Goal: Information Seeking & Learning: Learn about a topic

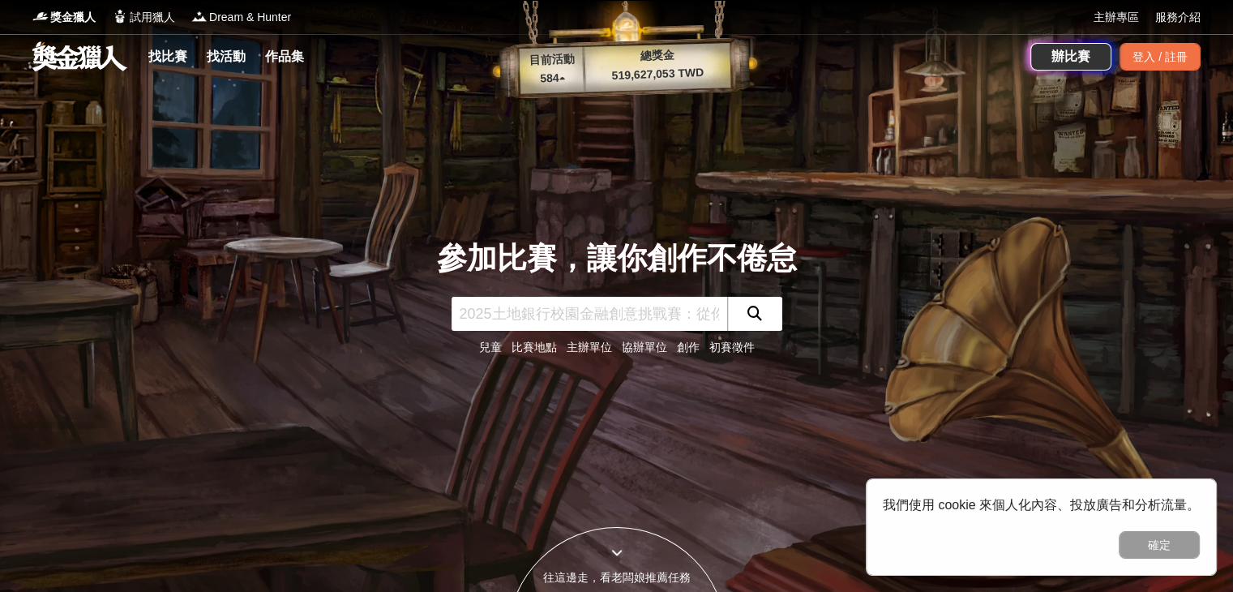
click at [186, 63] on link "找比賽" at bounding box center [168, 56] width 52 height 23
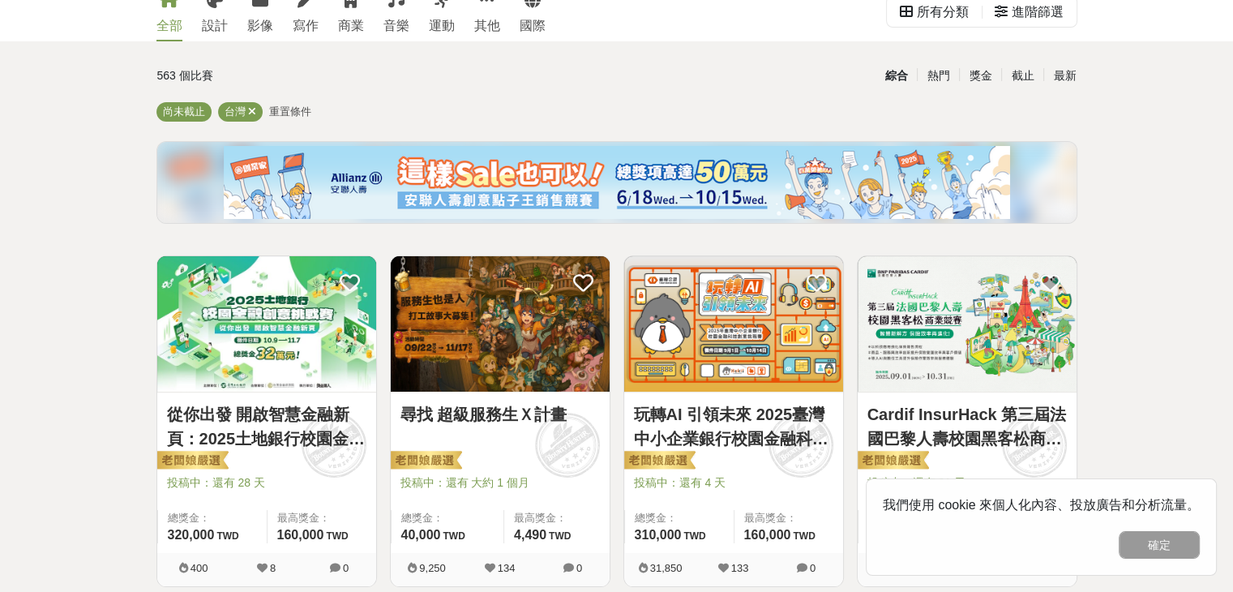
scroll to position [243, 0]
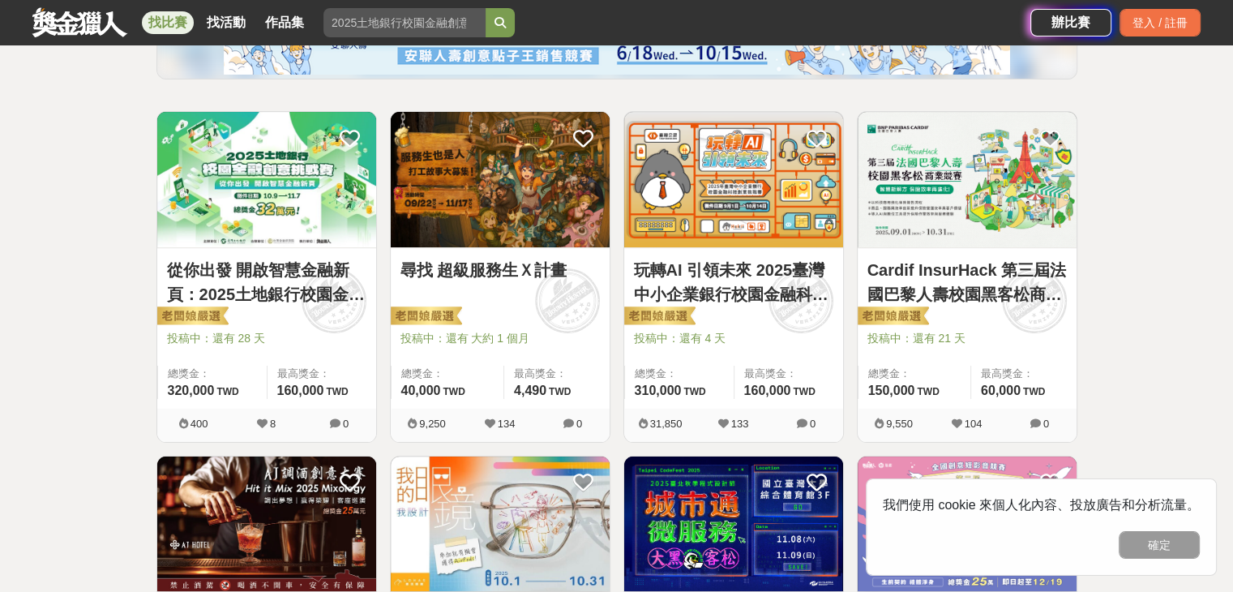
click at [749, 317] on div at bounding box center [738, 315] width 209 height 19
click at [759, 268] on link "玩轉AI 引領未來 2025臺灣中小企業銀行校園金融科技創意挑戰賽" at bounding box center [733, 282] width 199 height 49
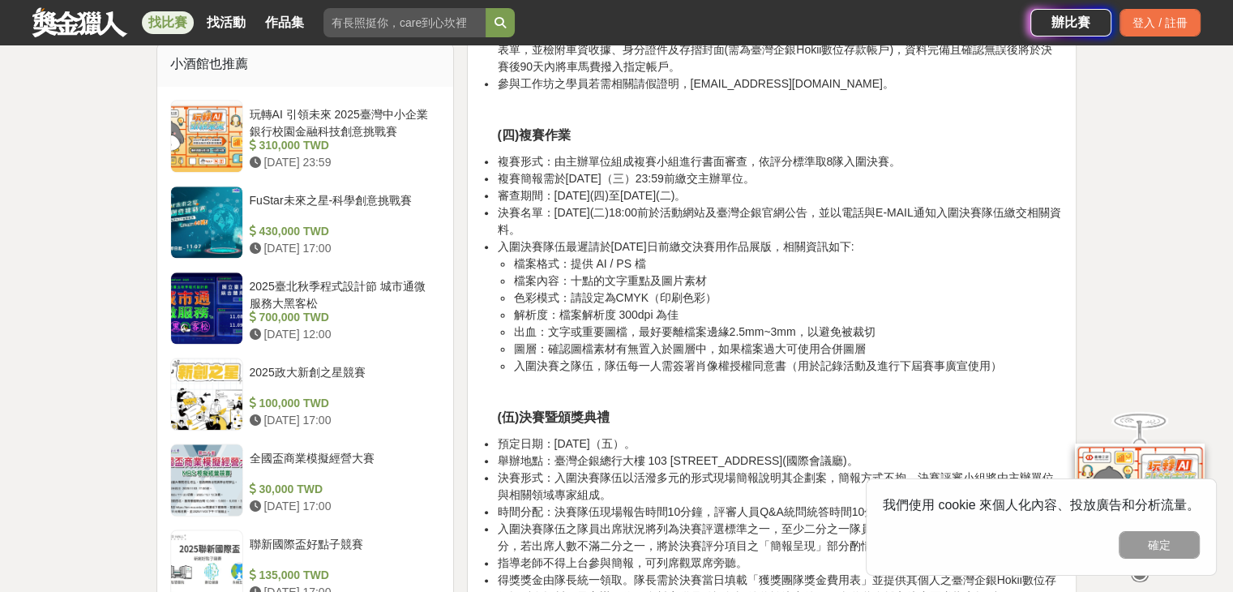
scroll to position [2026, 0]
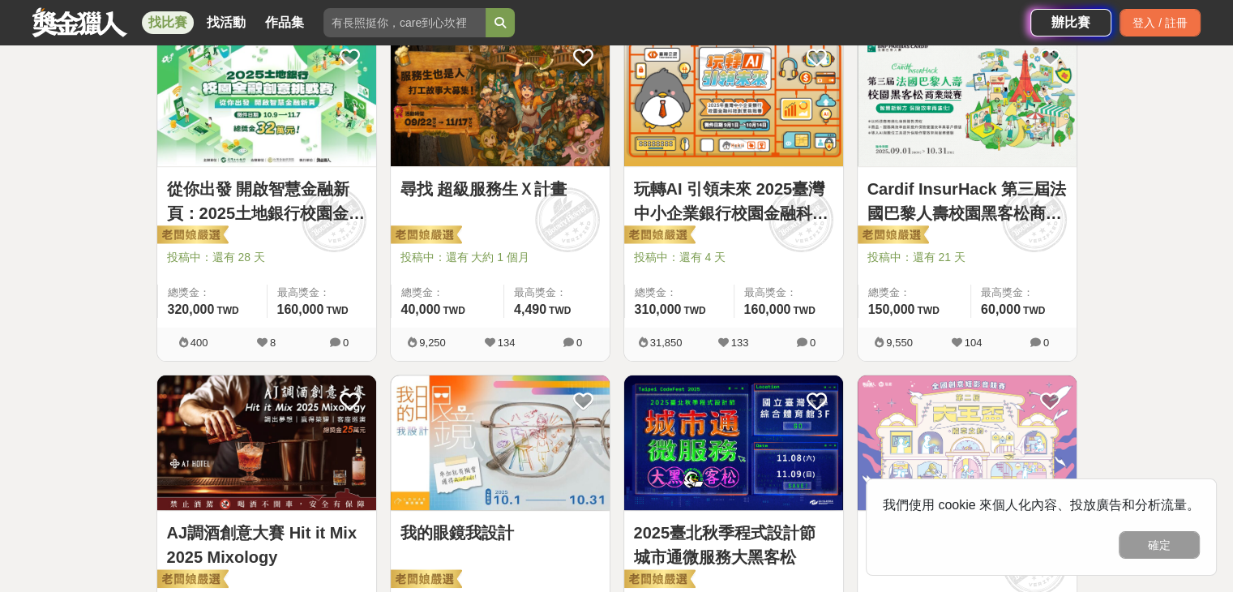
scroll to position [243, 0]
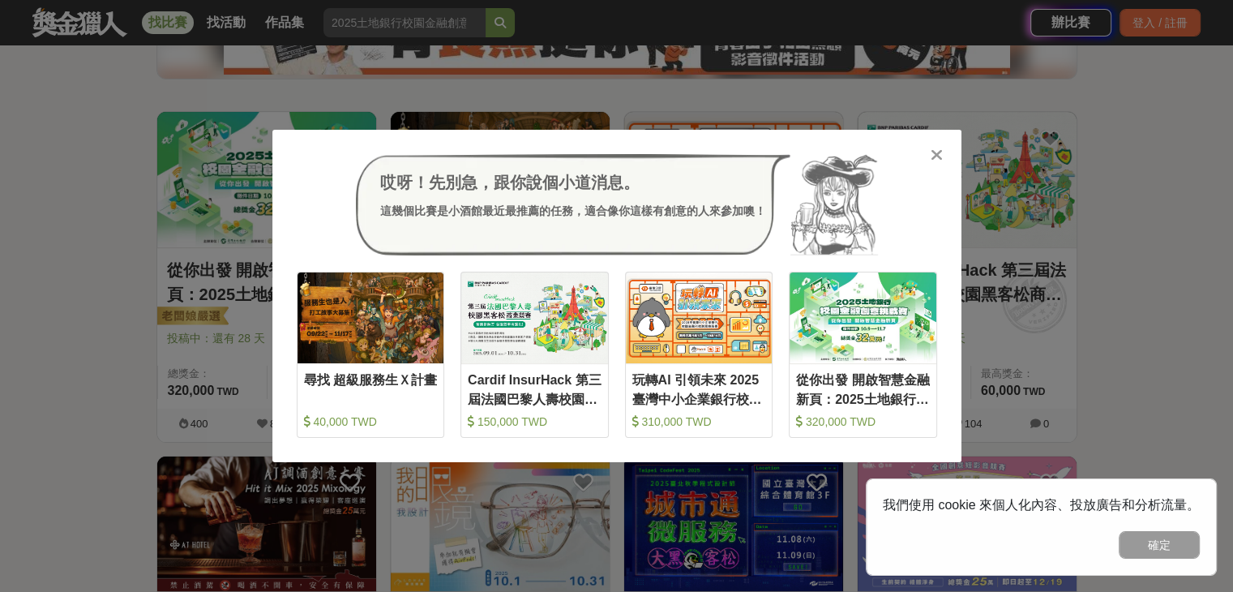
click at [939, 163] on icon at bounding box center [936, 155] width 12 height 16
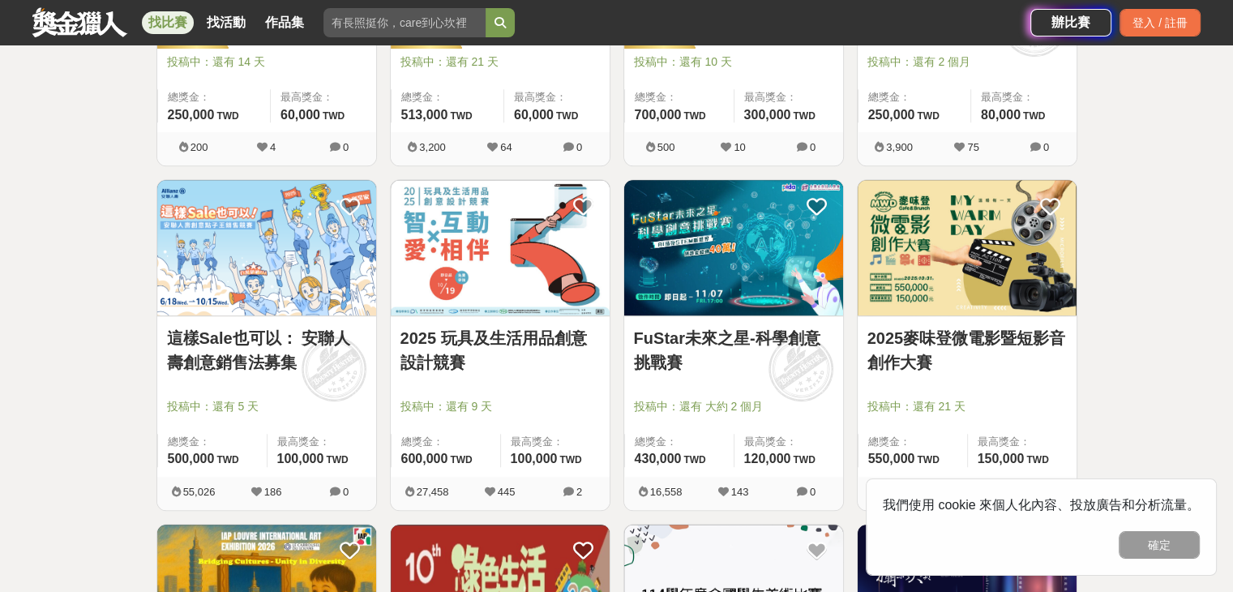
scroll to position [892, 0]
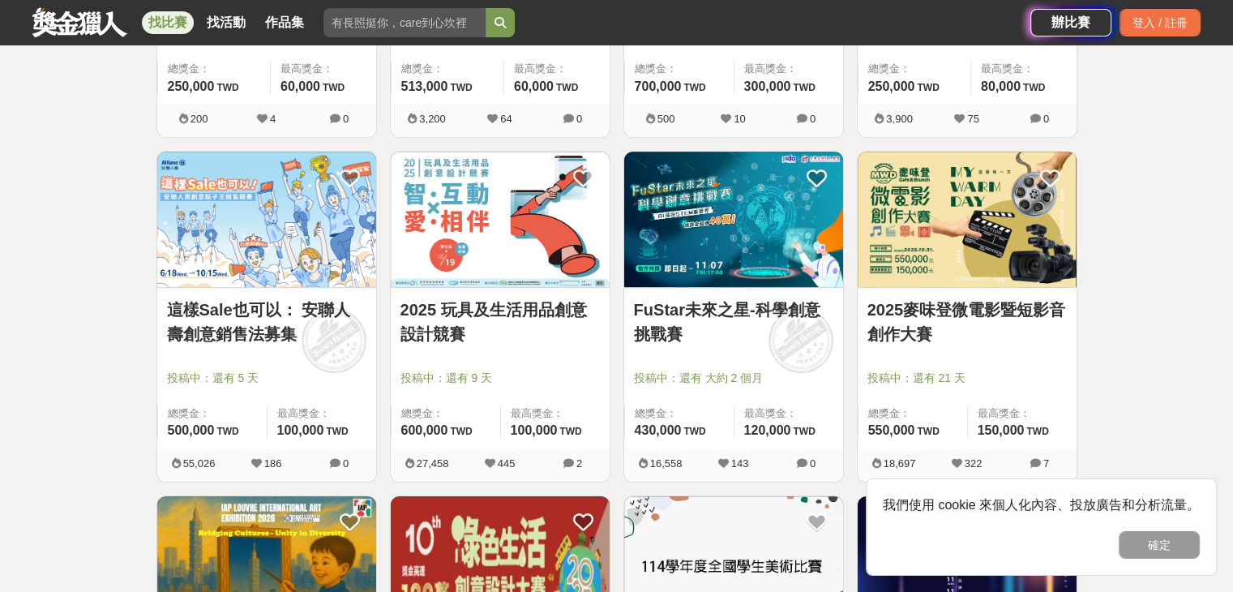
drag, startPoint x: 510, startPoint y: 336, endPoint x: 425, endPoint y: 327, distance: 84.8
click at [425, 327] on link "2025 玩具及生活用品創意設計競賽" at bounding box center [499, 321] width 199 height 49
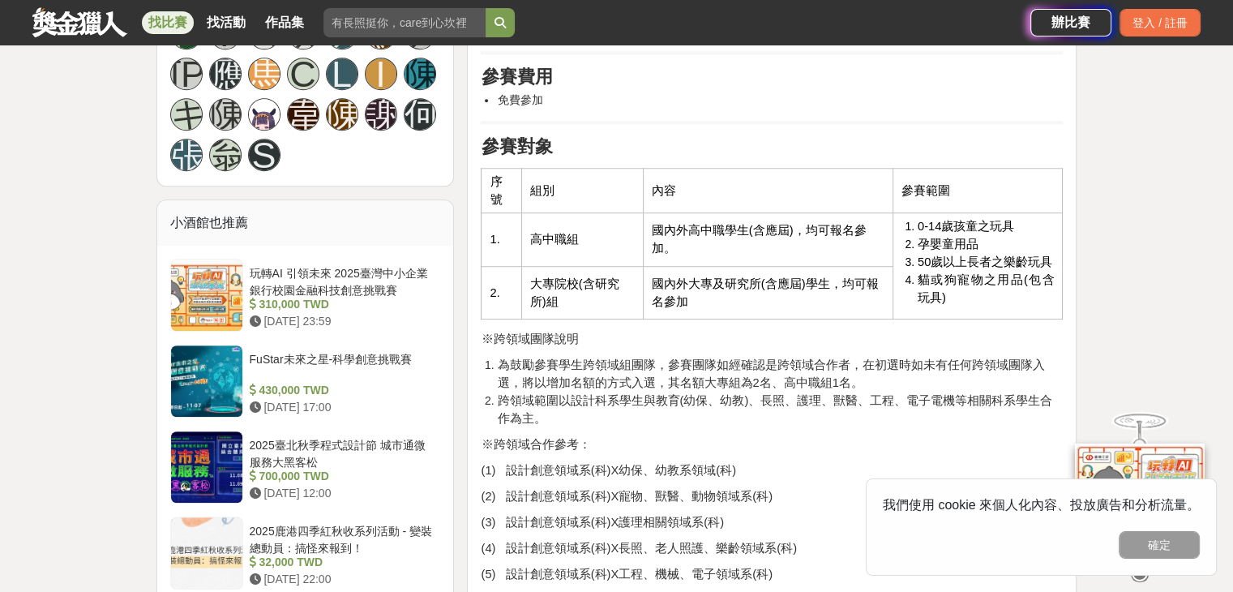
scroll to position [1216, 0]
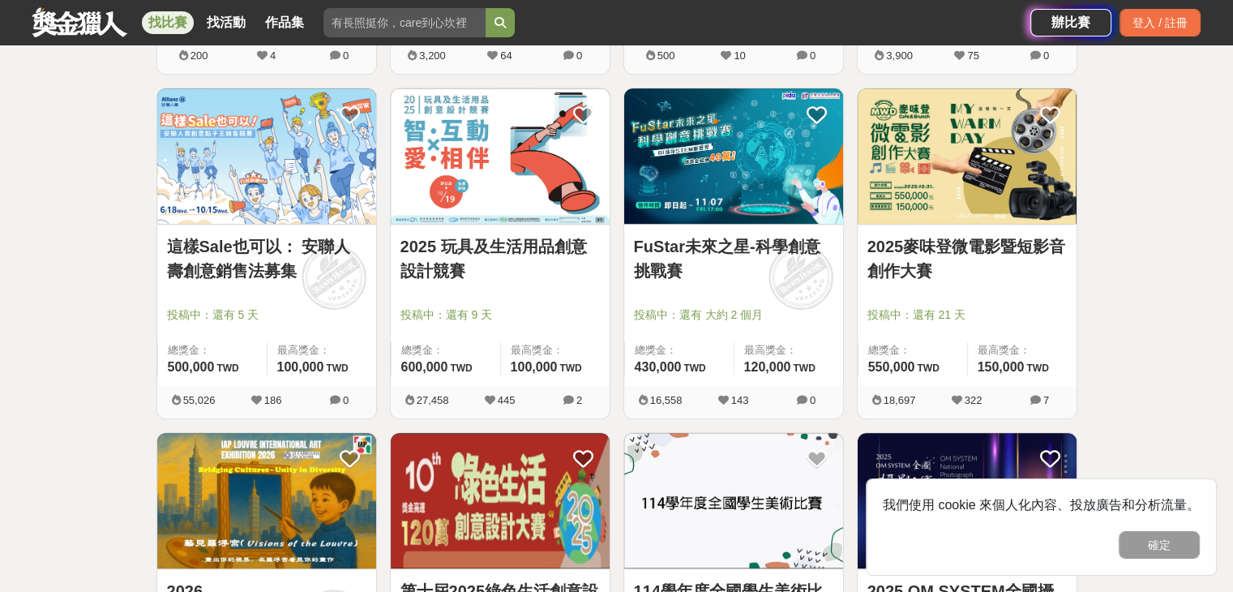
scroll to position [973, 0]
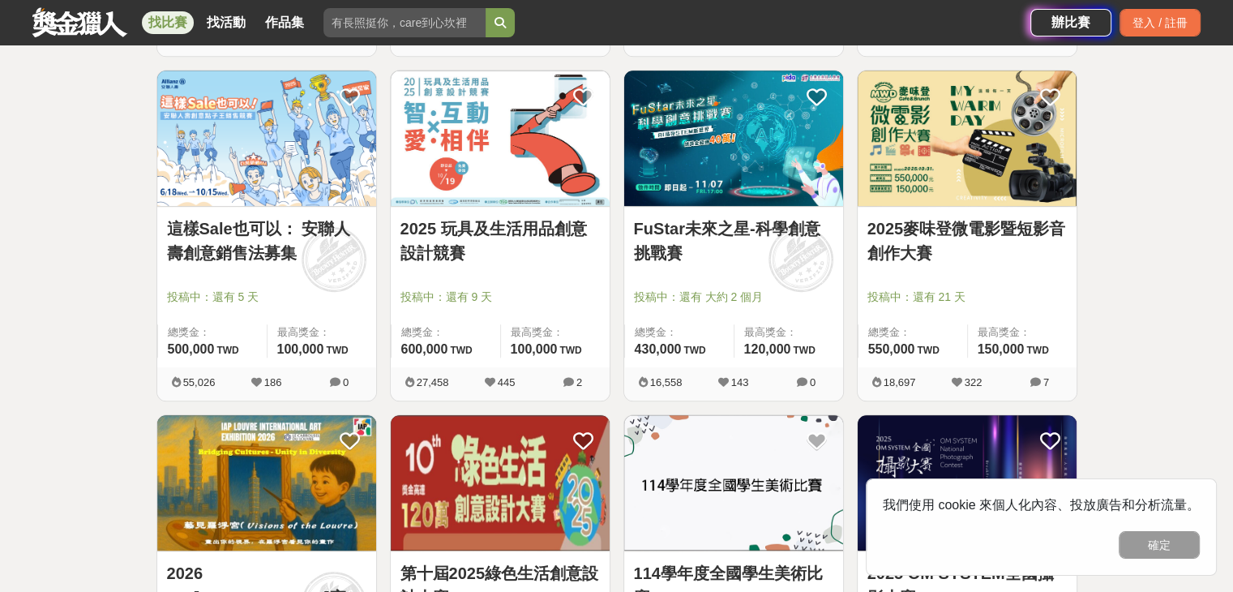
click at [785, 273] on span at bounding box center [800, 259] width 90 height 90
click at [779, 213] on div "FuStar未來之星-科學創意挑戰賽 投稿中：還有 大約 2 個月 總獎金： 430,000 430,000 TWD 最高獎金： 120,000 TWD" at bounding box center [733, 287] width 219 height 160
click at [778, 199] on img at bounding box center [733, 138] width 219 height 135
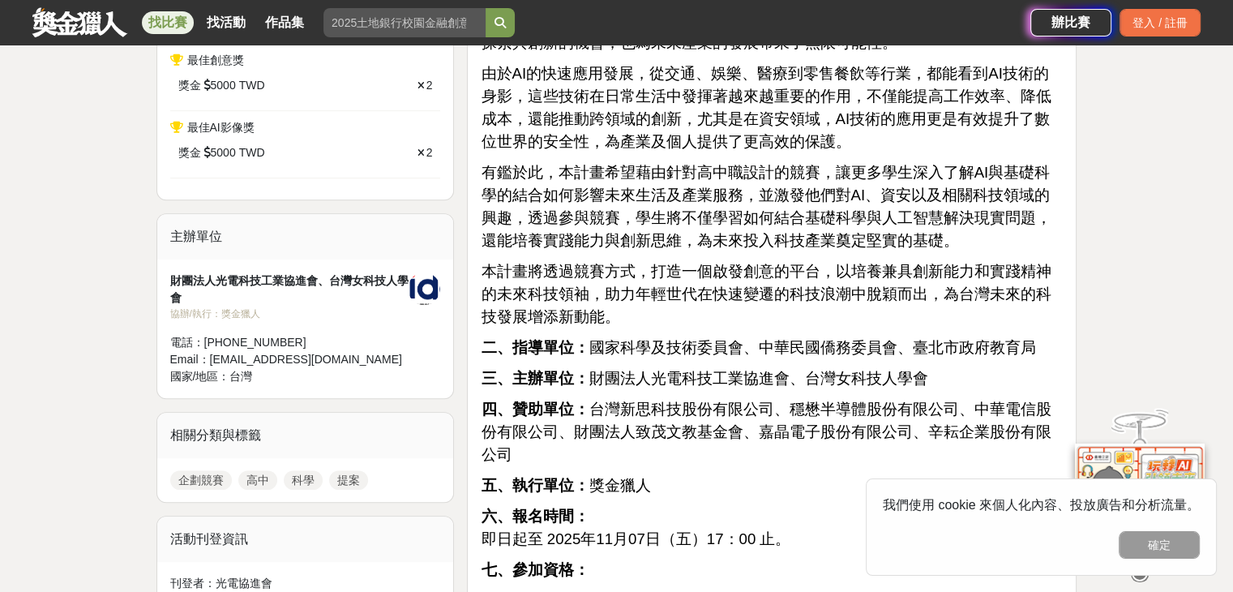
scroll to position [1135, 0]
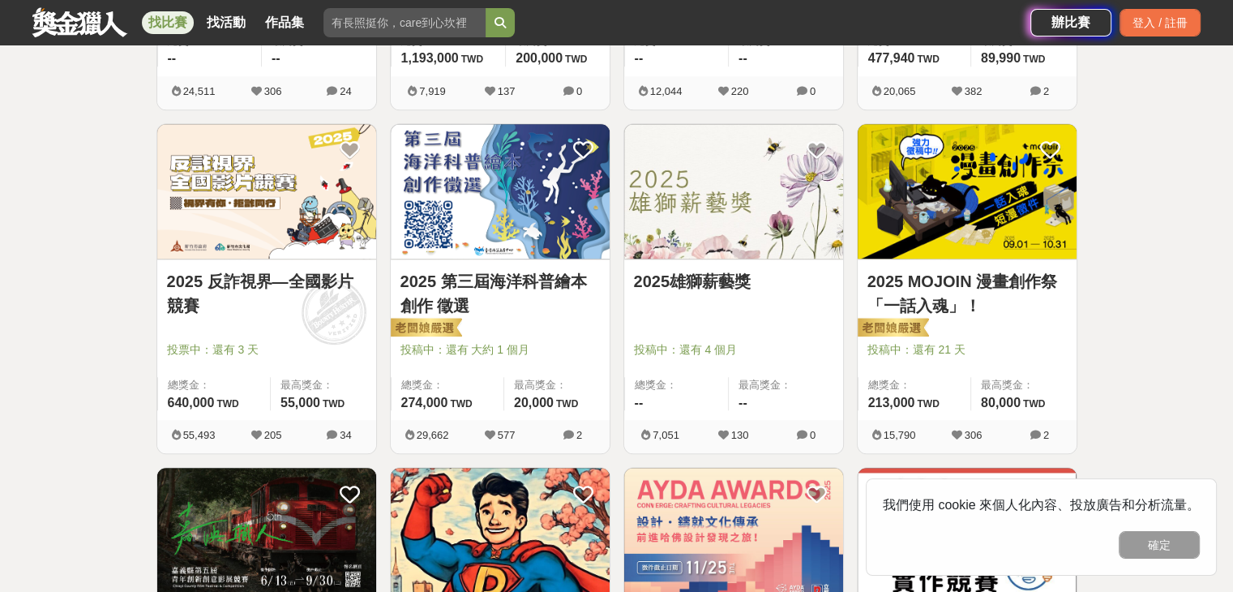
scroll to position [1702, 0]
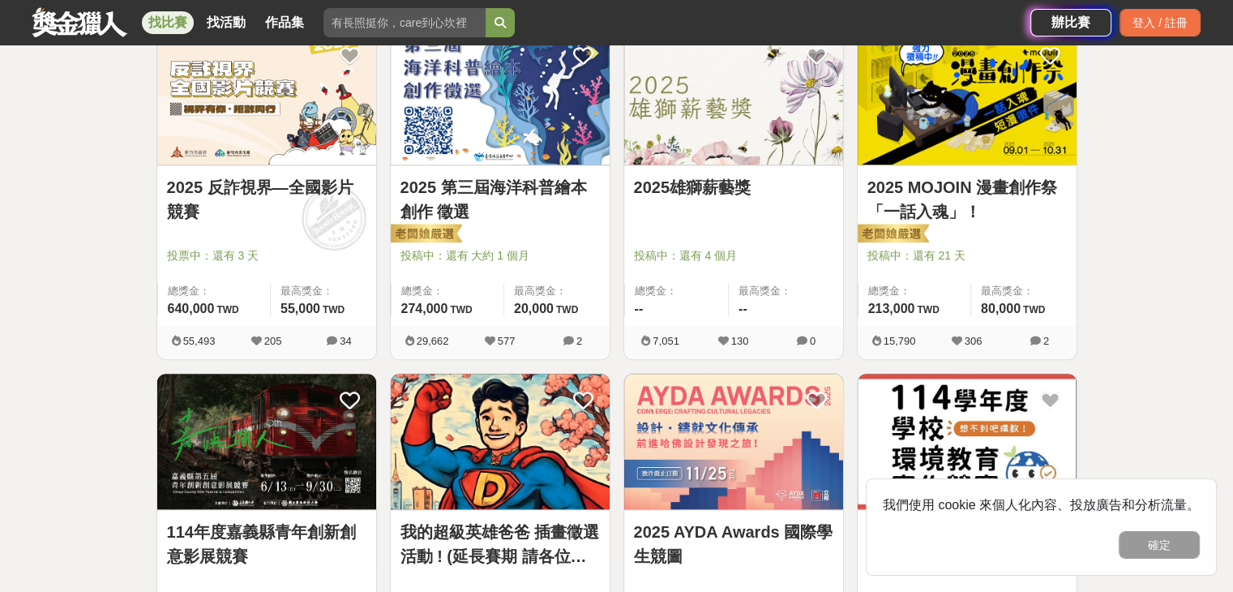
click at [934, 184] on link "2025 MOJOIN 漫畫創作祭「一話入魂」！" at bounding box center [966, 199] width 199 height 49
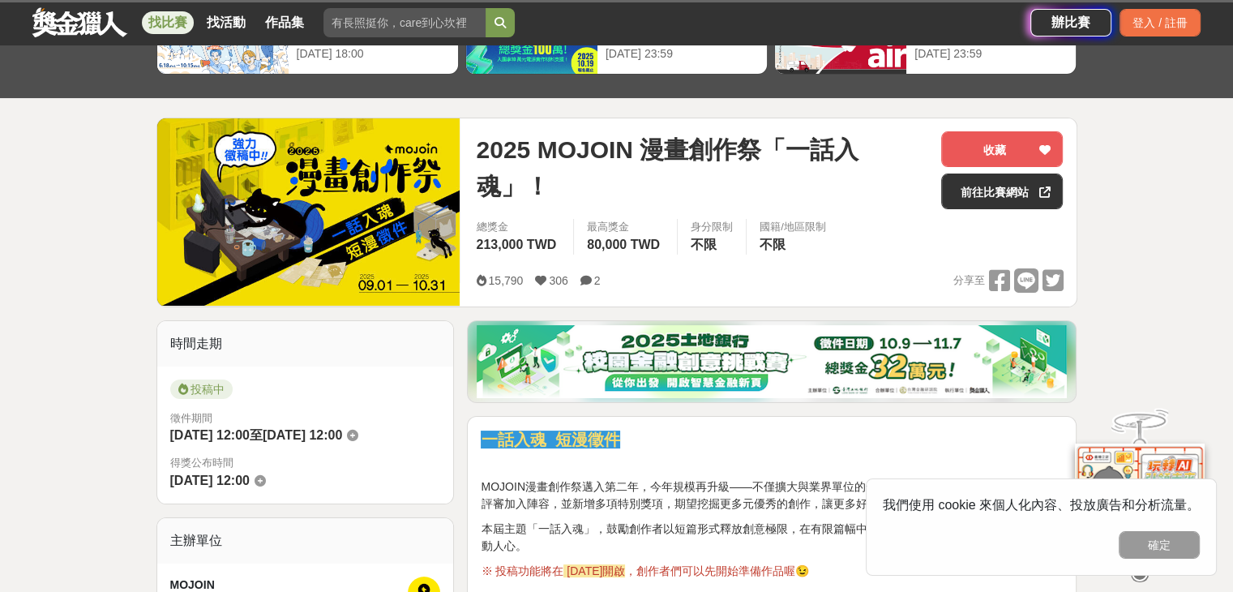
scroll to position [405, 0]
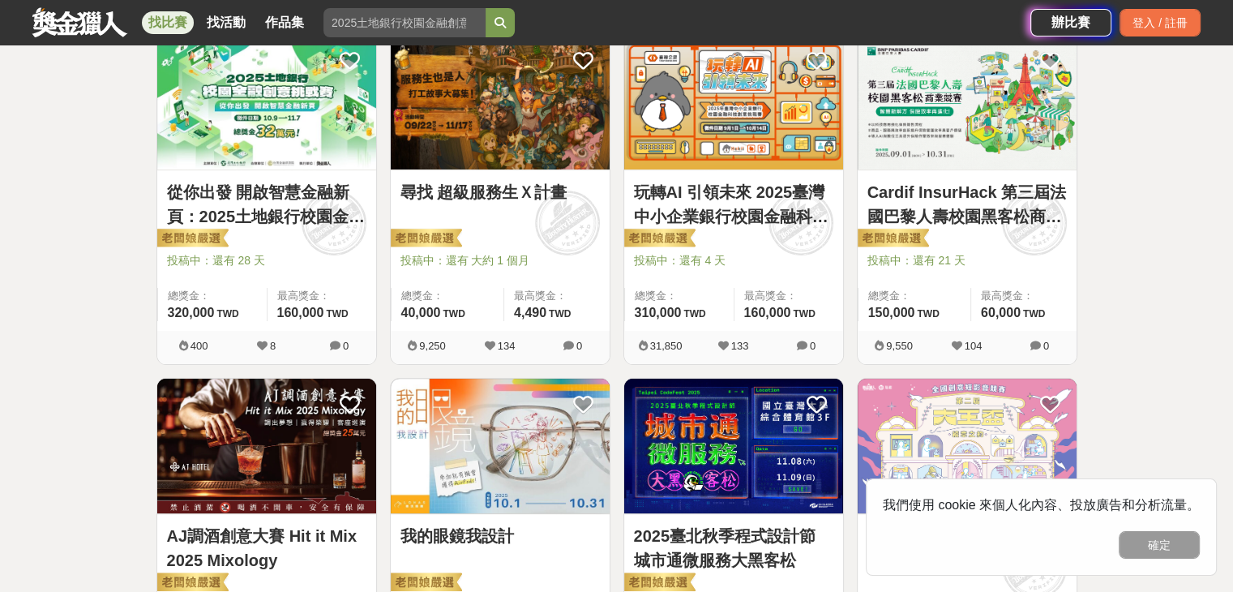
scroll to position [324, 0]
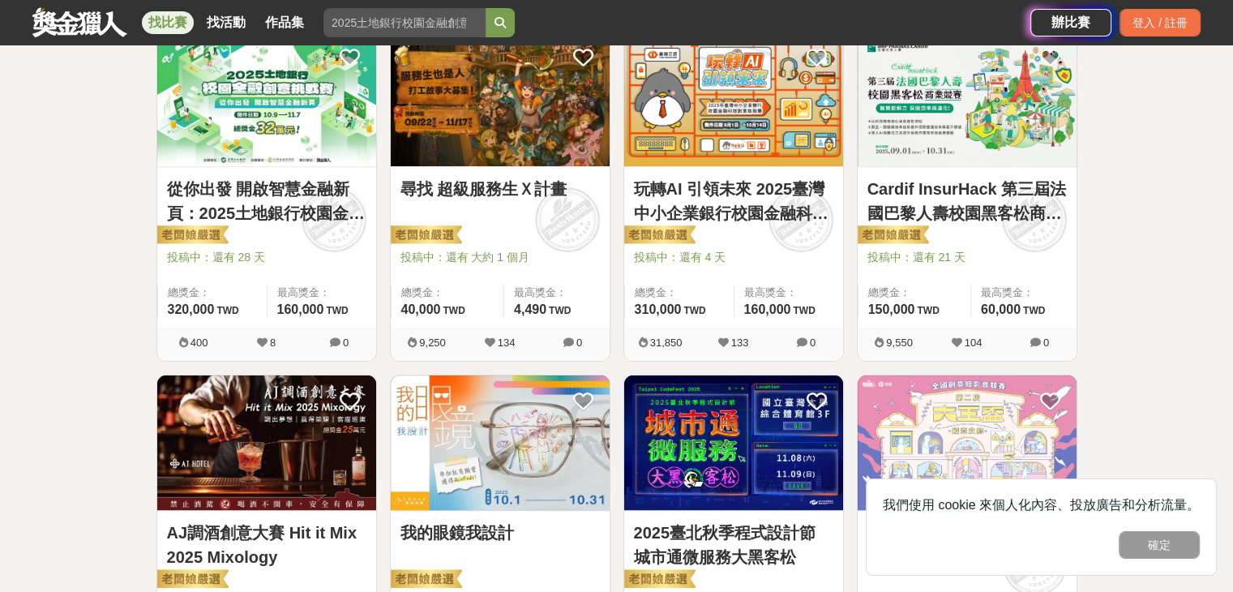
click at [341, 249] on span at bounding box center [334, 219] width 90 height 90
click at [299, 158] on img at bounding box center [266, 98] width 219 height 135
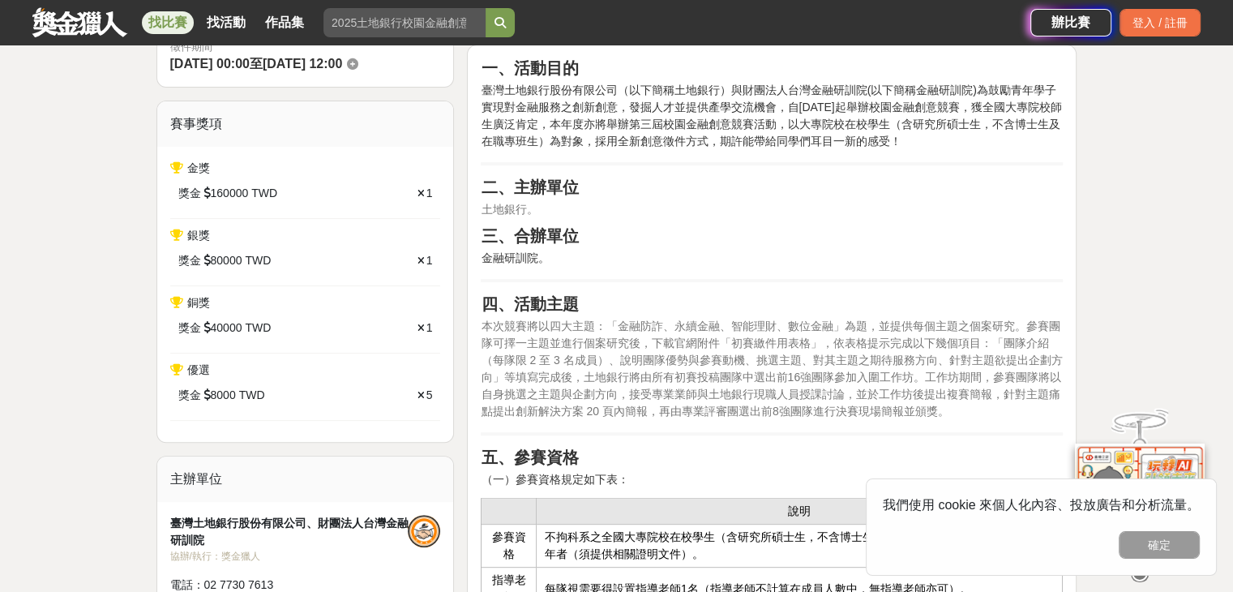
scroll to position [324, 0]
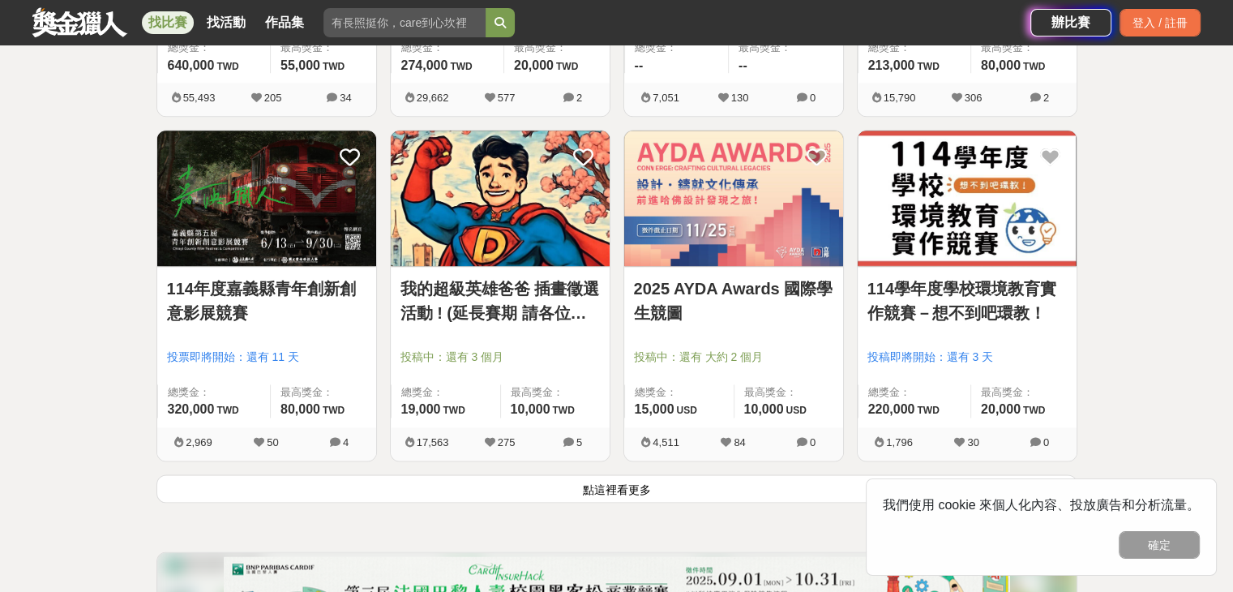
scroll to position [2285, 0]
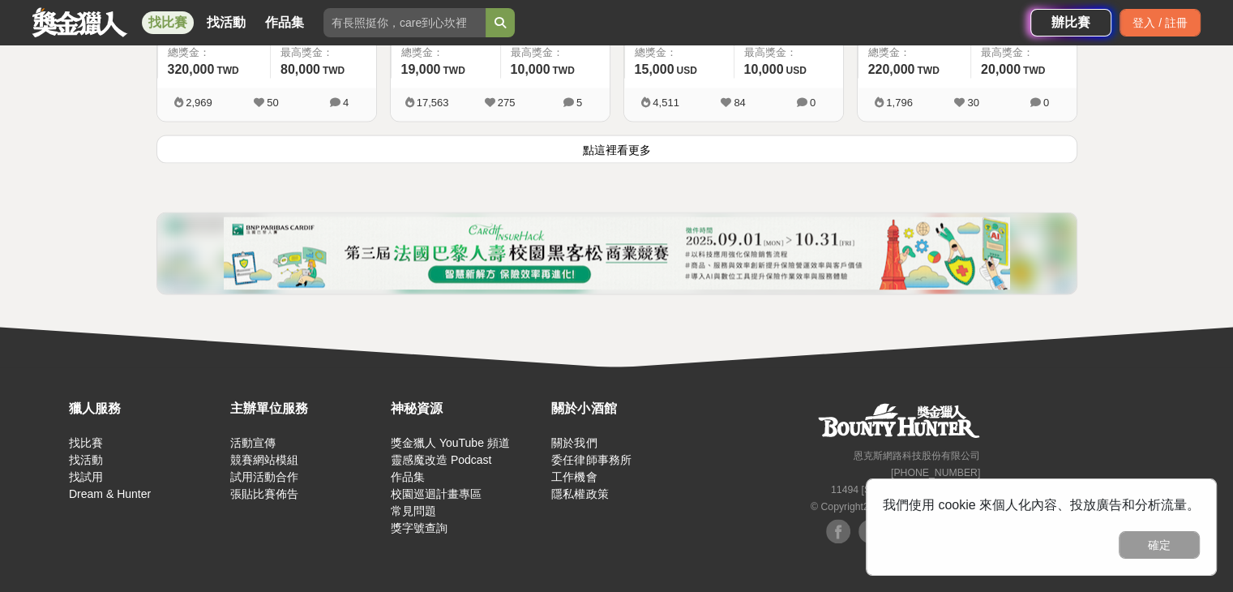
click at [635, 155] on button "點這裡看更多" at bounding box center [616, 149] width 921 height 28
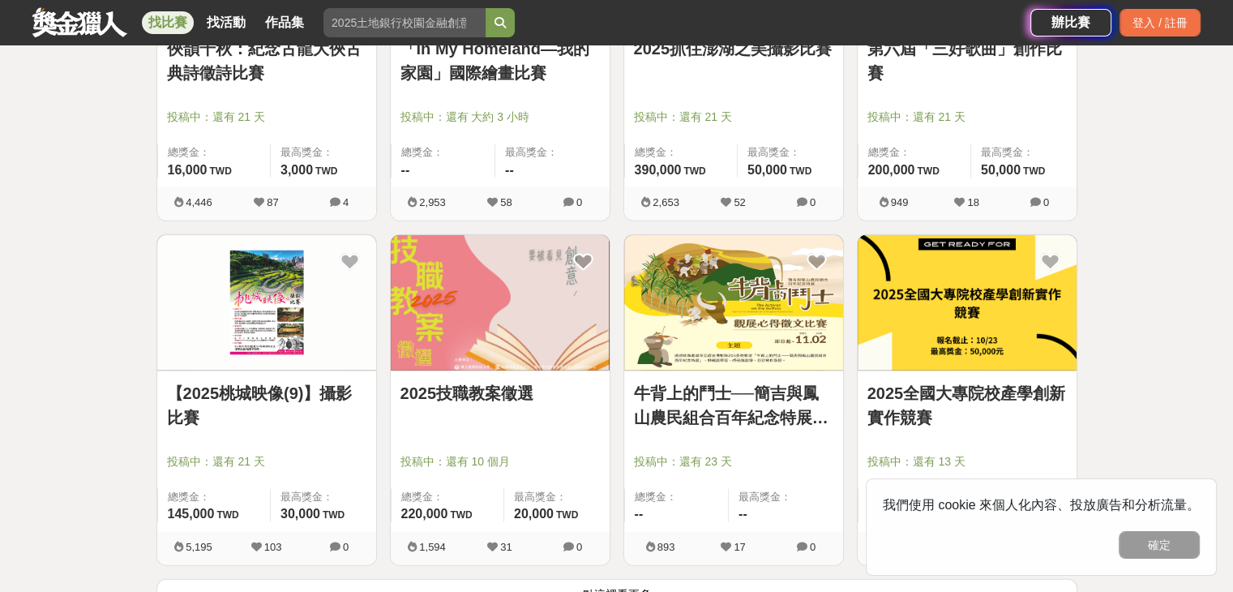
scroll to position [4068, 0]
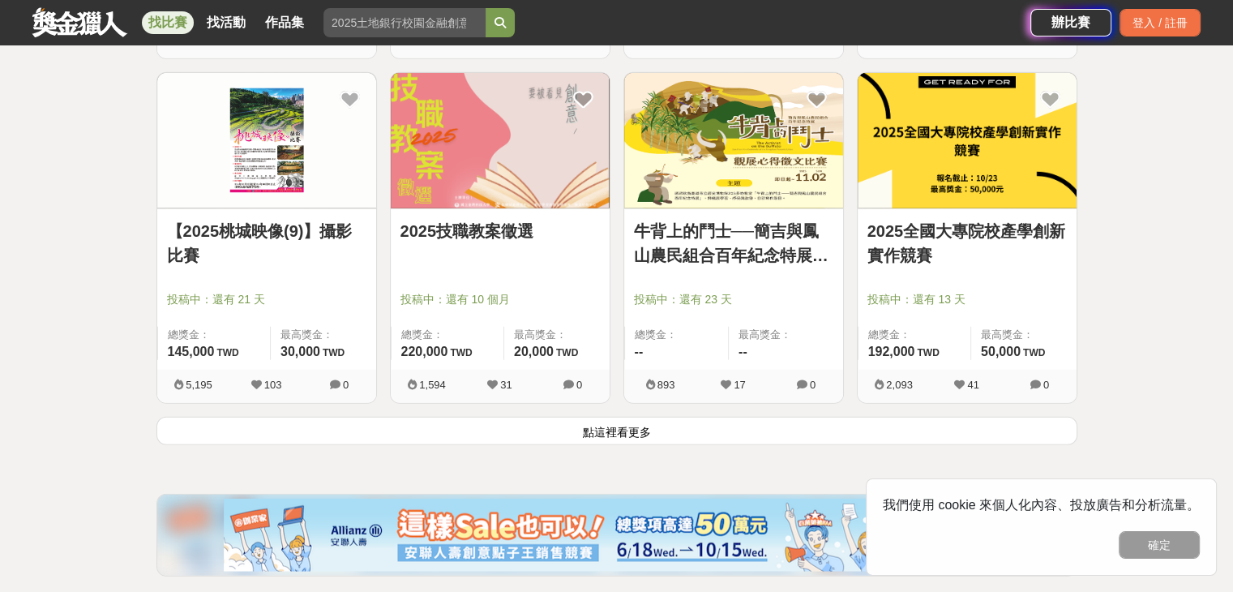
click at [635, 421] on button "點這裡看更多" at bounding box center [616, 431] width 921 height 28
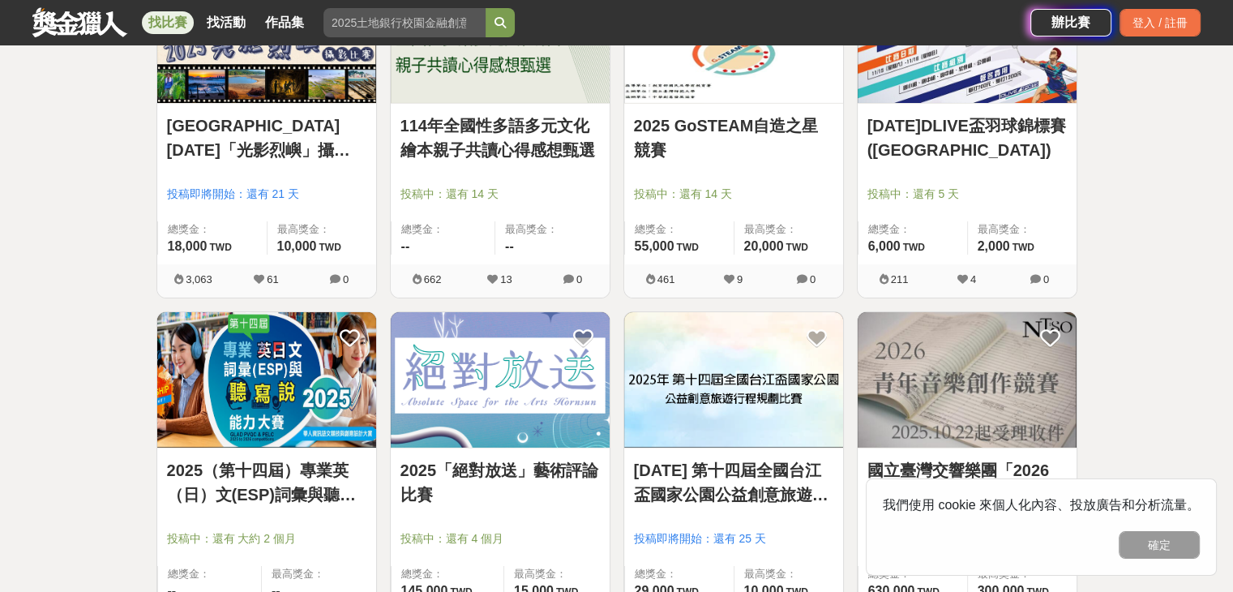
scroll to position [6094, 0]
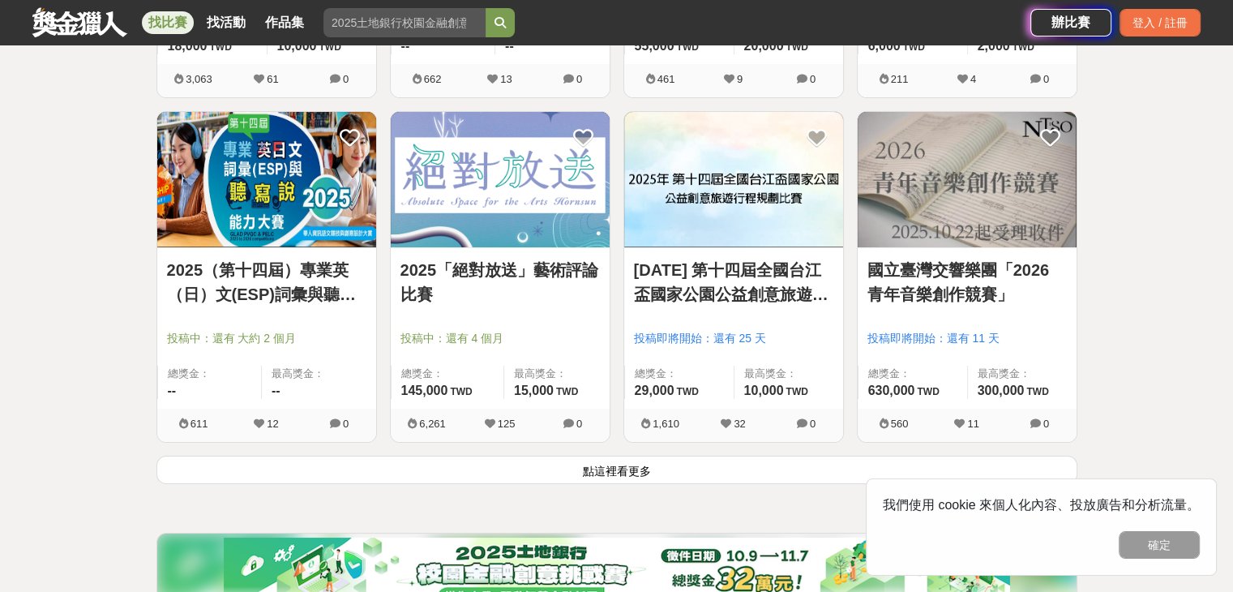
click at [623, 468] on button "點這裡看更多" at bounding box center [616, 469] width 921 height 28
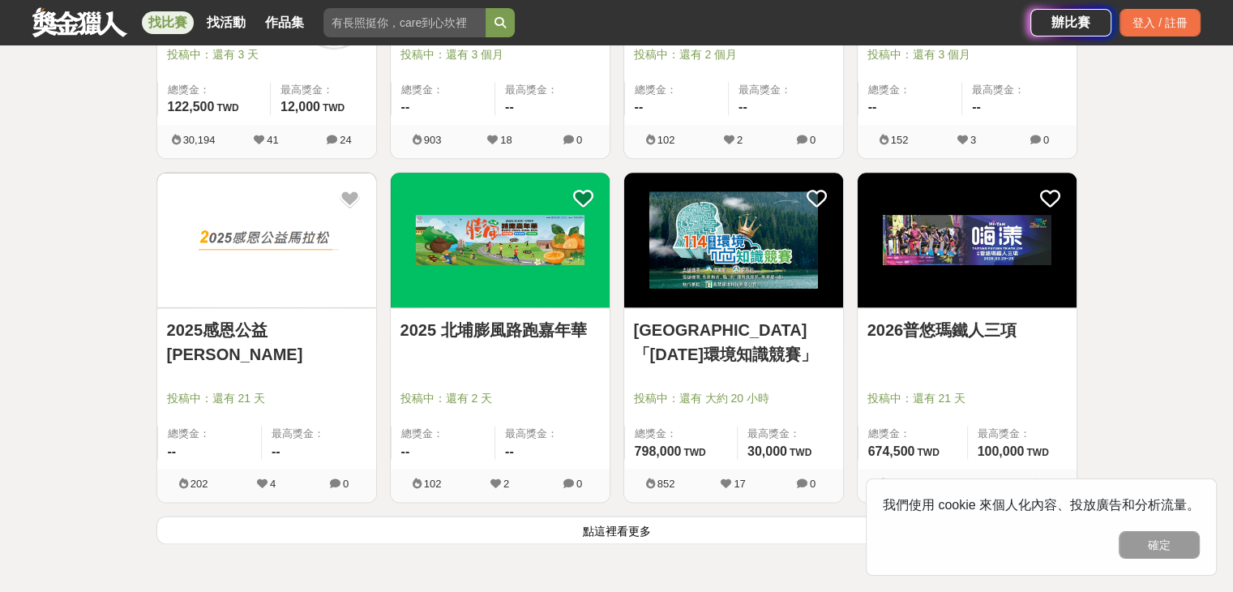
scroll to position [8120, 0]
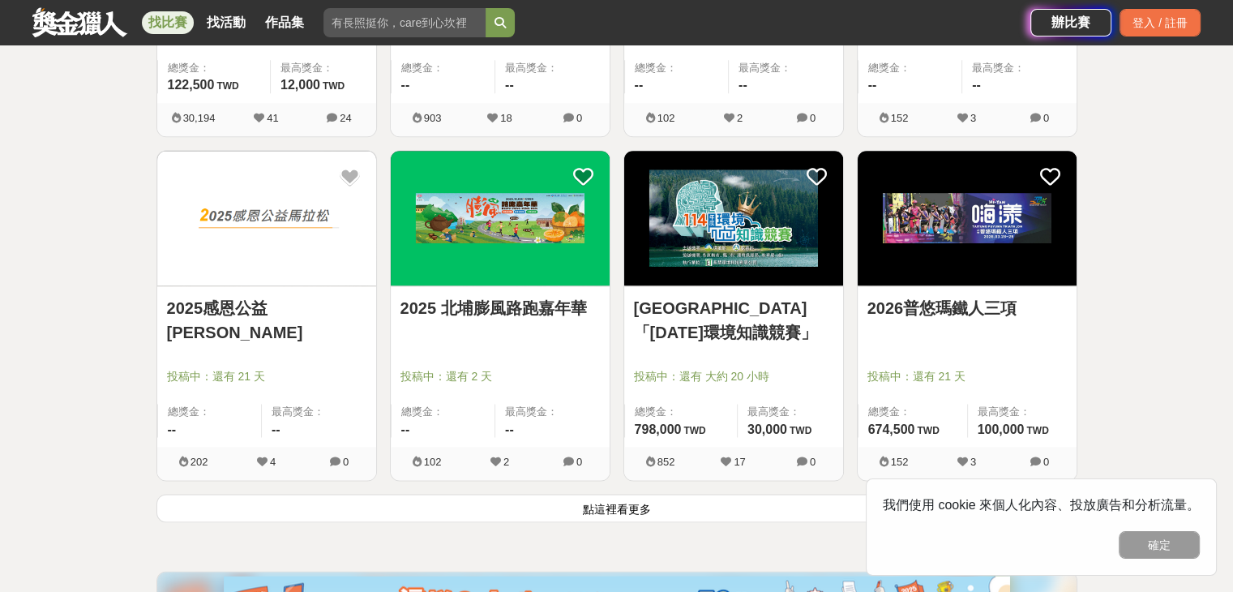
click at [618, 507] on button "點這裡看更多" at bounding box center [616, 508] width 921 height 28
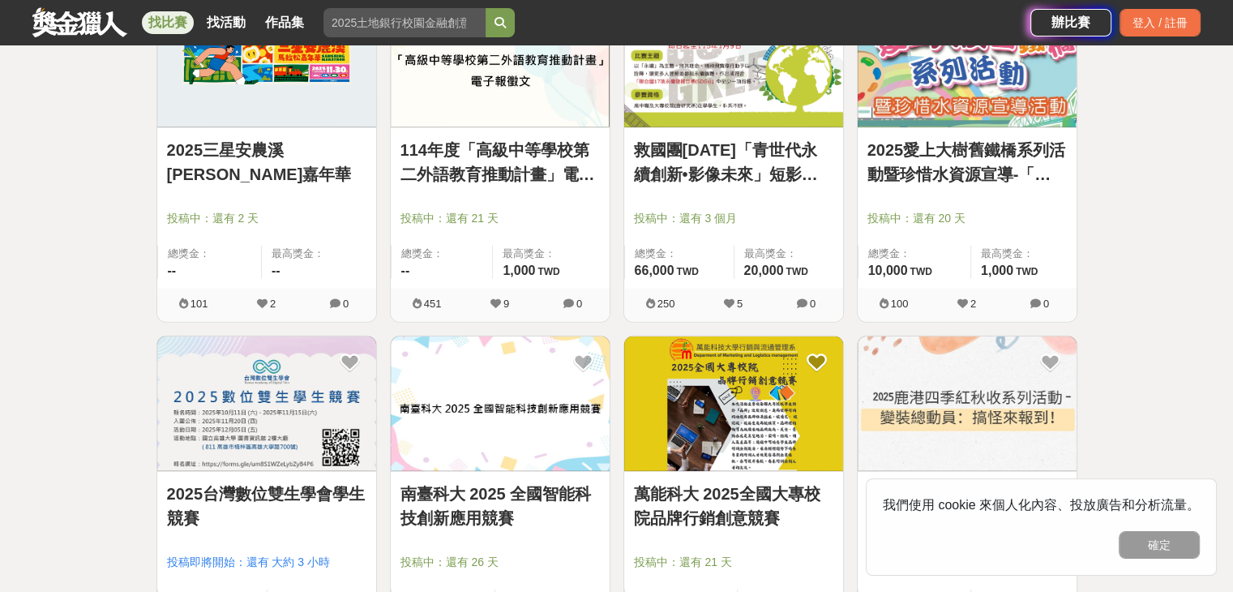
scroll to position [10308, 0]
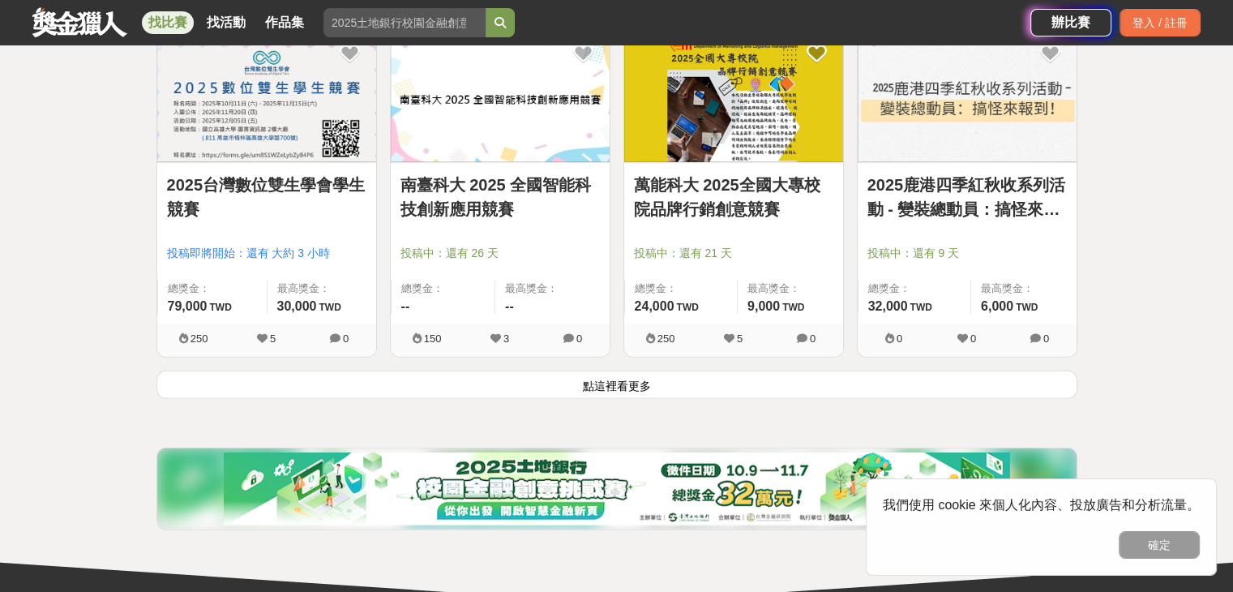
click at [668, 384] on button "點這裡看更多" at bounding box center [616, 384] width 921 height 28
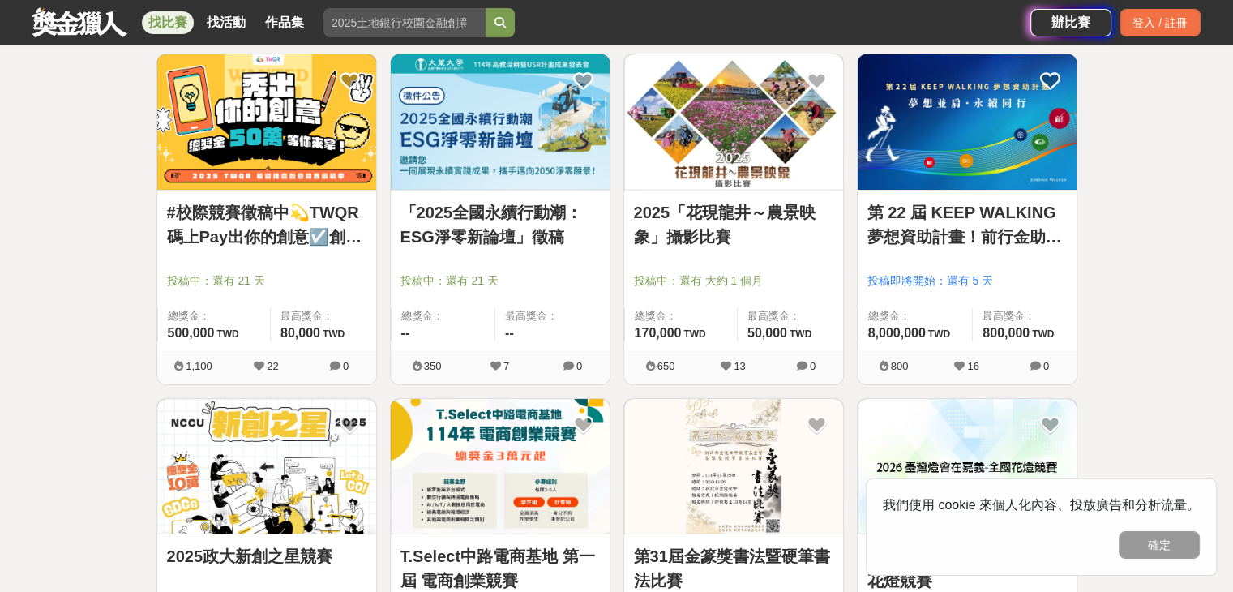
scroll to position [11686, 0]
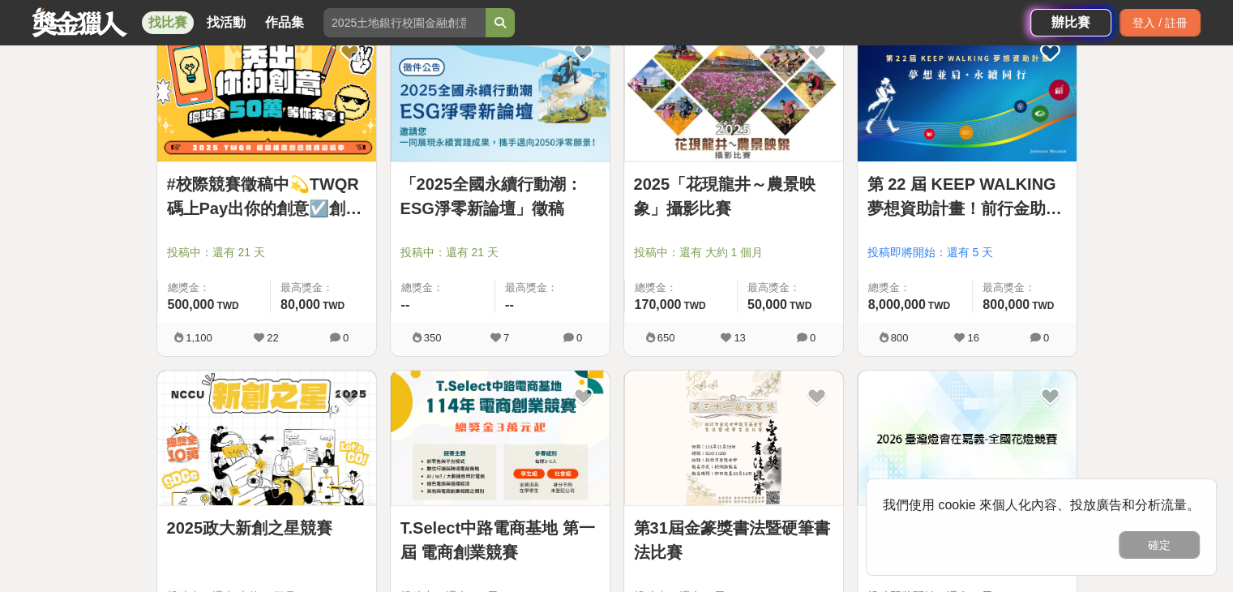
click at [305, 202] on link "#校際競賽徵稿中💫TWQR碼上Pay出你的創意☑️創意特Pay員徵召令🔥短影音、梗圖大賽開跑啦🤩" at bounding box center [266, 196] width 199 height 49
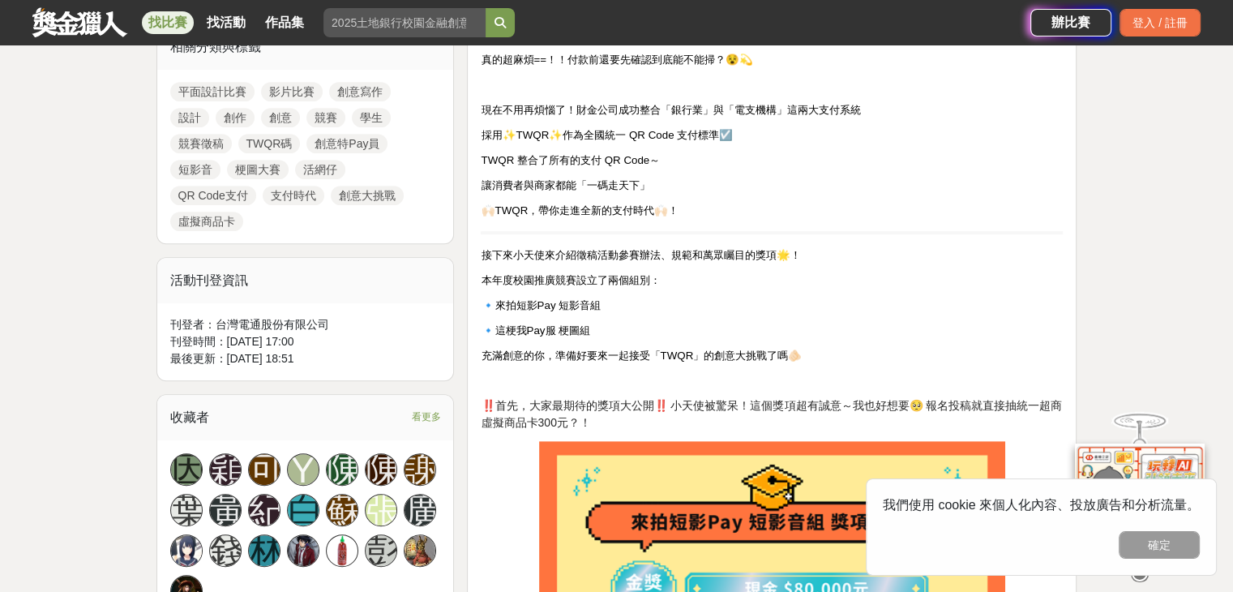
scroll to position [810, 0]
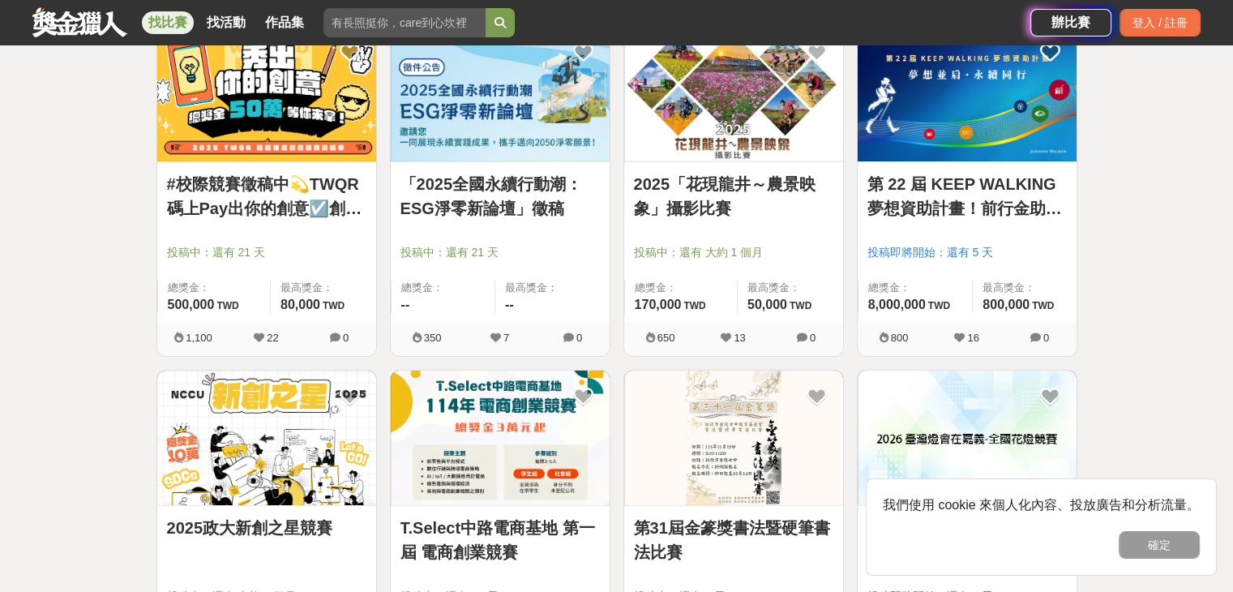
scroll to position [11767, 0]
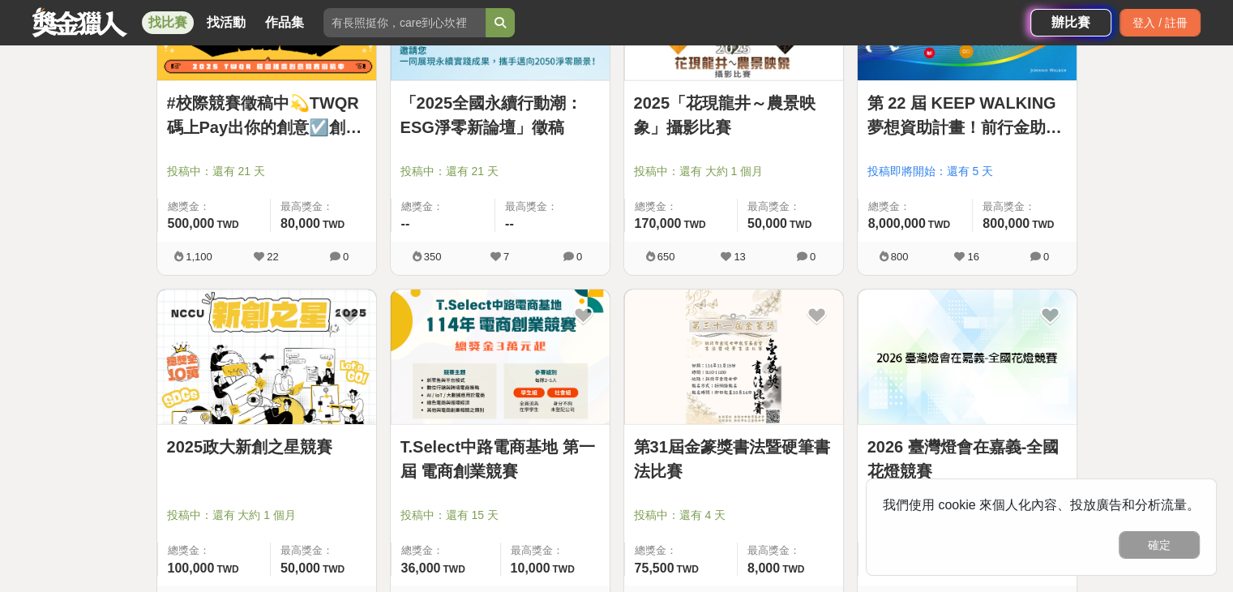
click at [295, 342] on img at bounding box center [266, 356] width 219 height 135
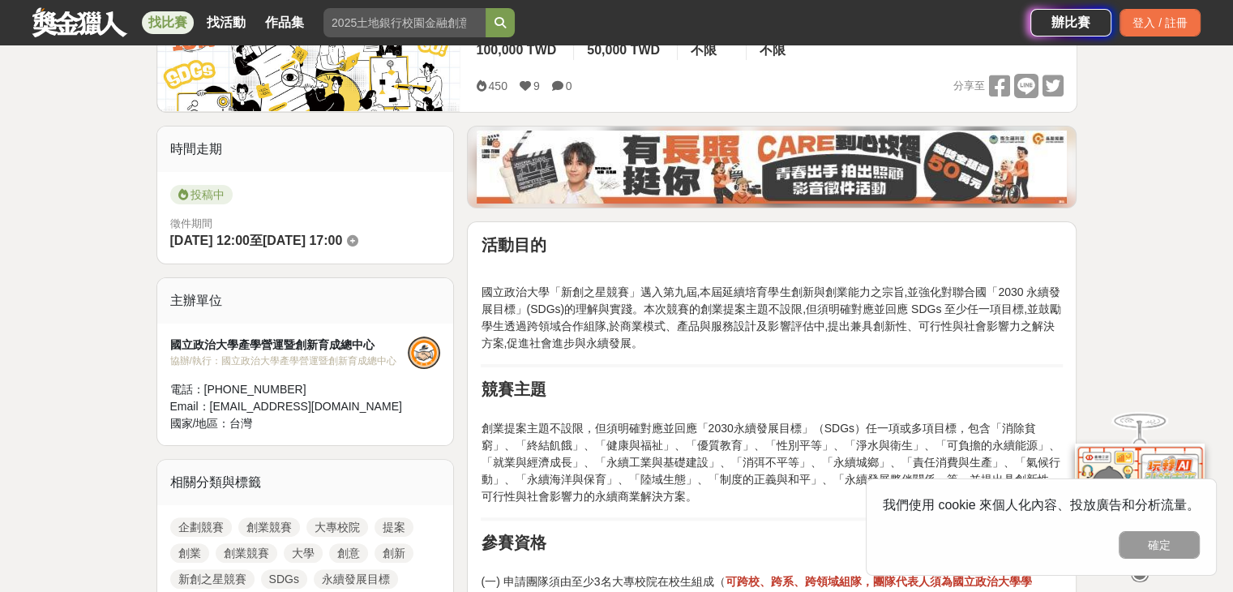
scroll to position [405, 0]
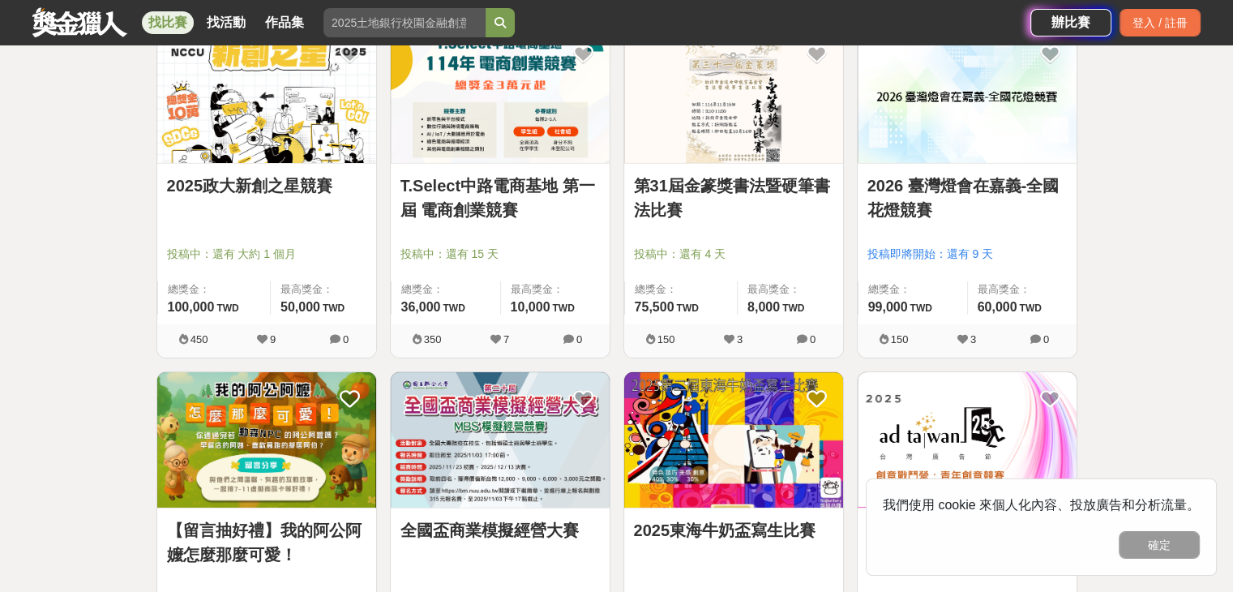
scroll to position [12010, 0]
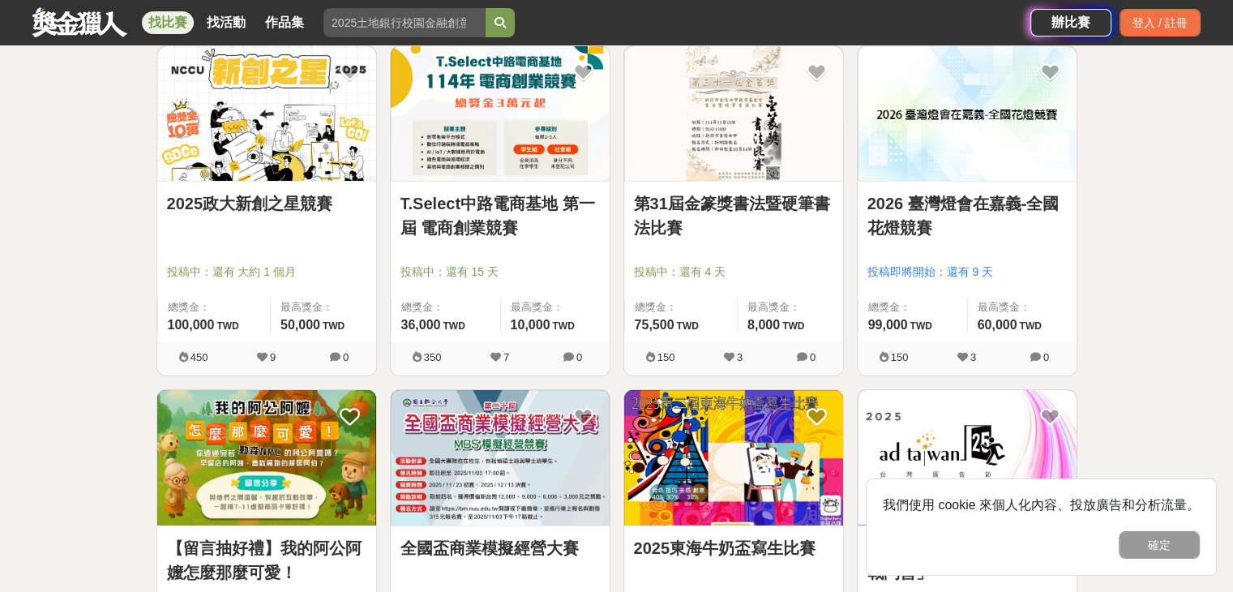
click at [560, 221] on link "T.Select中路電商基地 第一屆 電商創業競賽" at bounding box center [499, 215] width 199 height 49
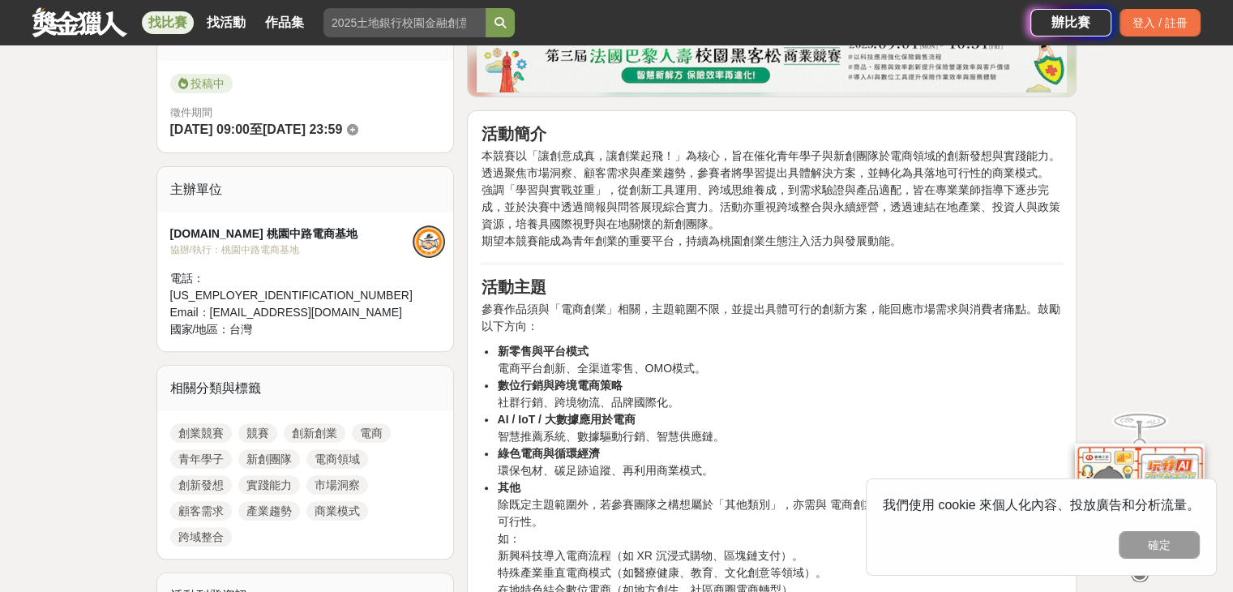
scroll to position [405, 0]
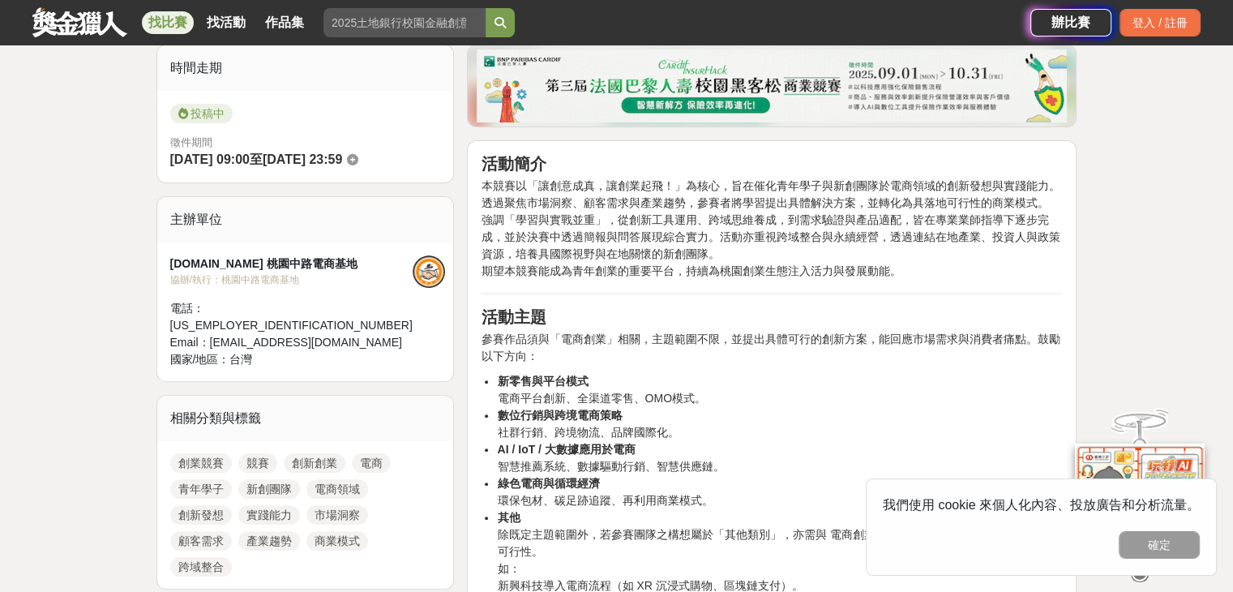
click at [289, 261] on div "T.Select 桃園中路電商基地" at bounding box center [291, 263] width 242 height 17
click at [387, 269] on div "T.Select 桃園中路電商基地" at bounding box center [291, 263] width 242 height 17
click at [425, 269] on div at bounding box center [429, 271] width 32 height 32
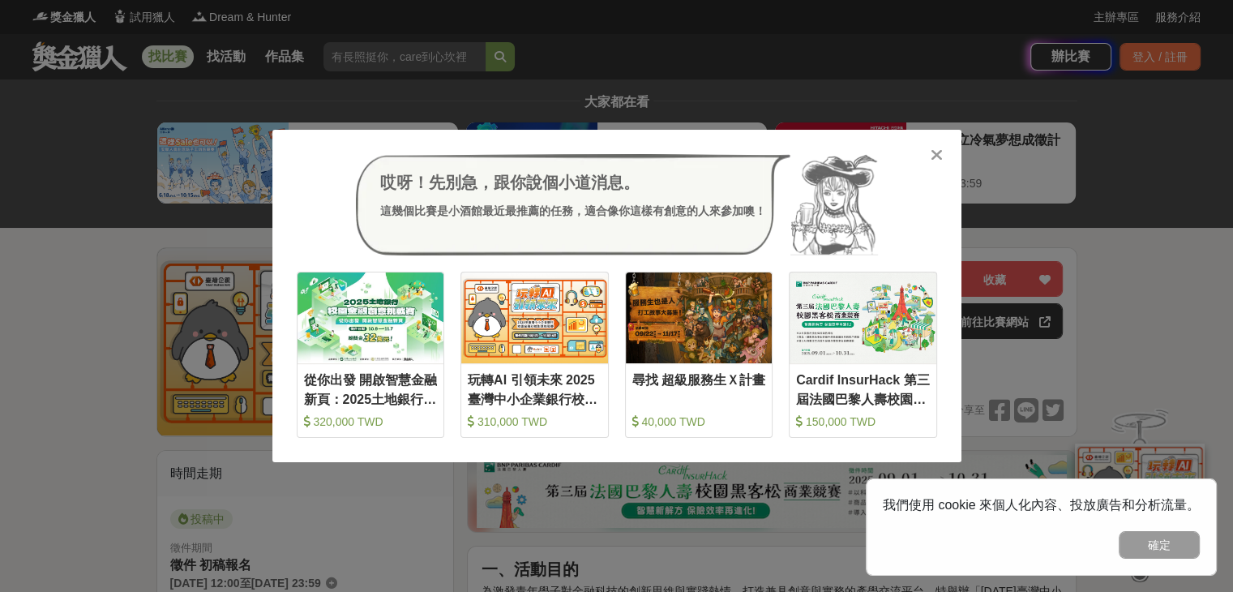
click at [927, 157] on div "哎呀！先別急，跟你說個小道消息。 這幾個比賽是小酒館最近最推薦的任務，適合像你這樣有創意的人來參加噢！" at bounding box center [617, 205] width 640 height 102
click at [929, 156] on div at bounding box center [937, 154] width 16 height 16
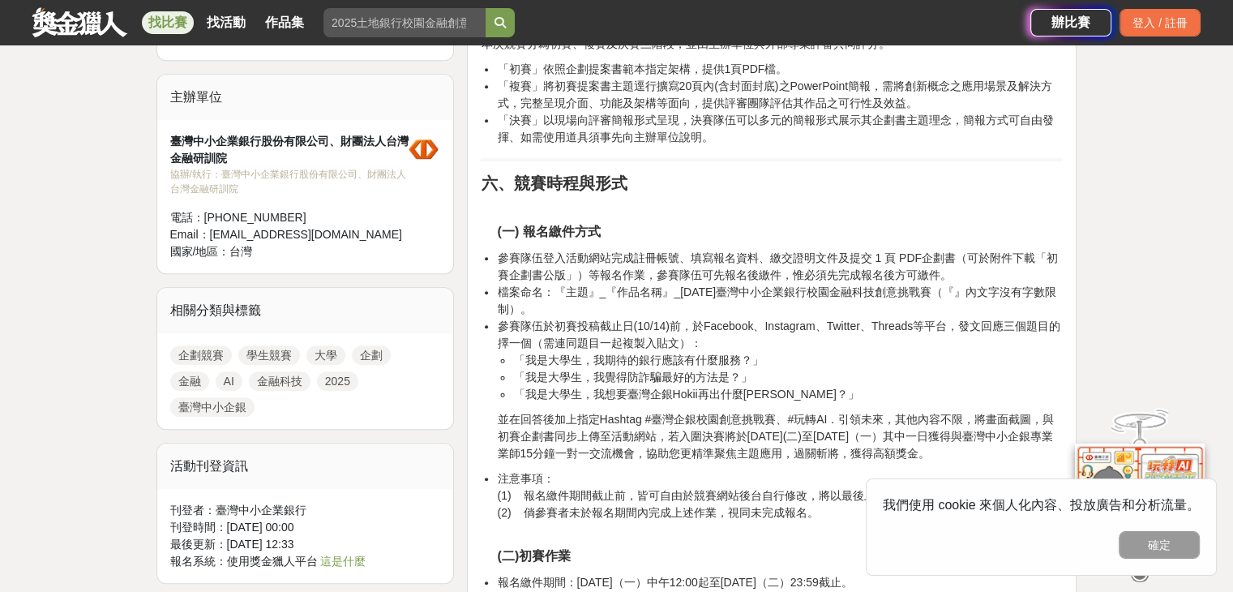
scroll to position [1054, 0]
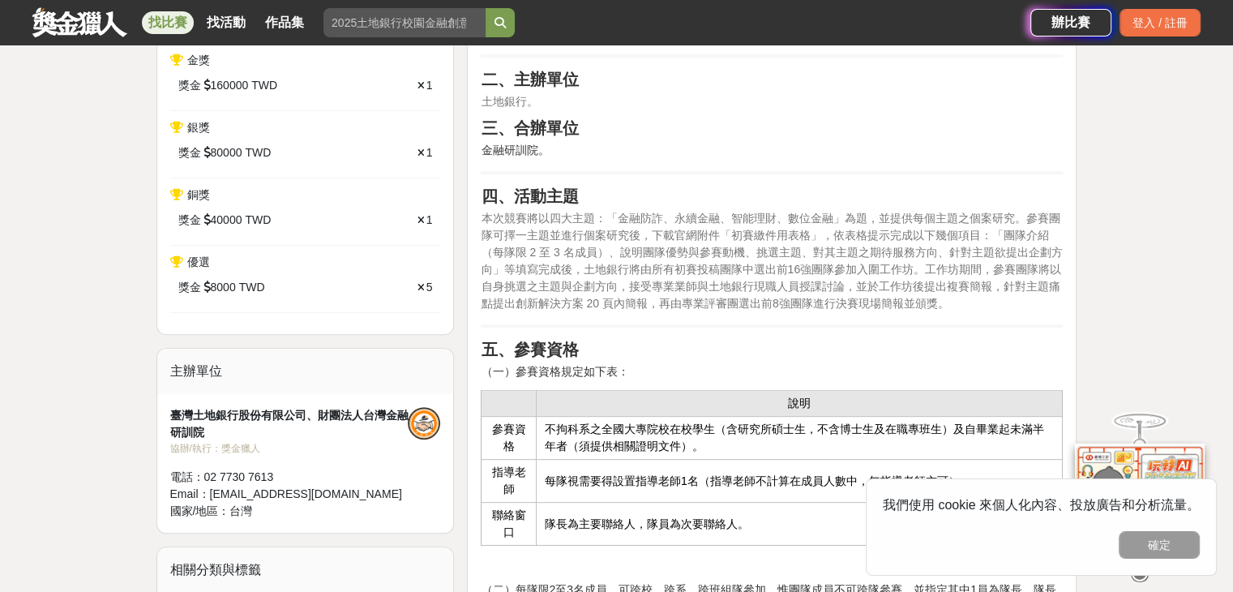
scroll to position [648, 0]
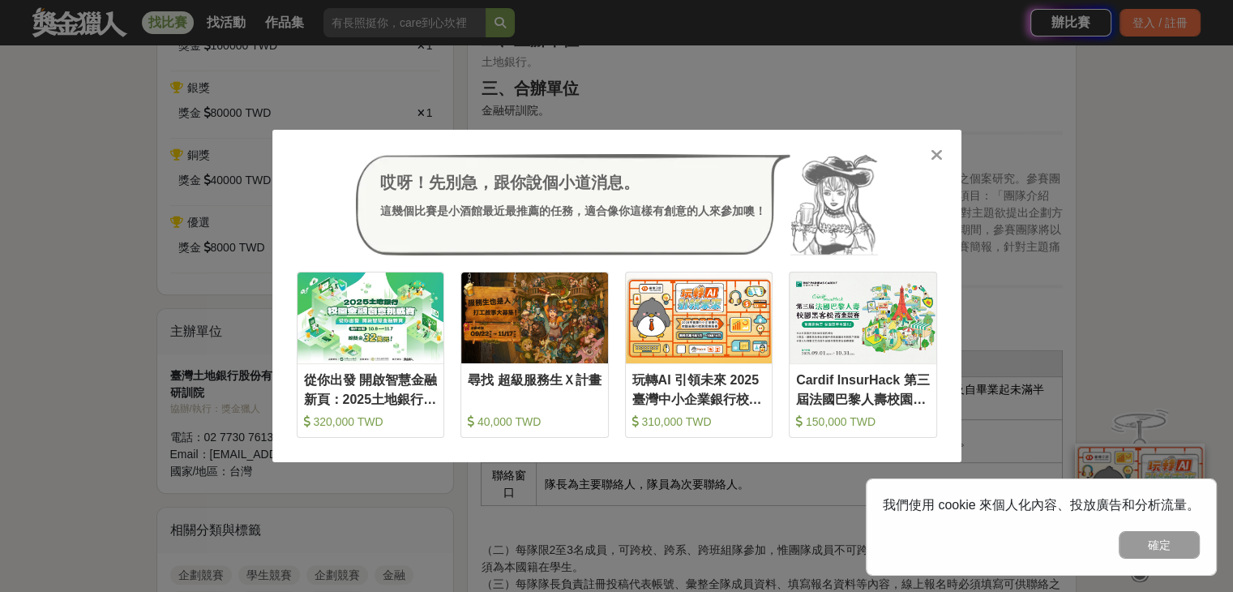
click at [943, 152] on div at bounding box center [937, 154] width 16 height 16
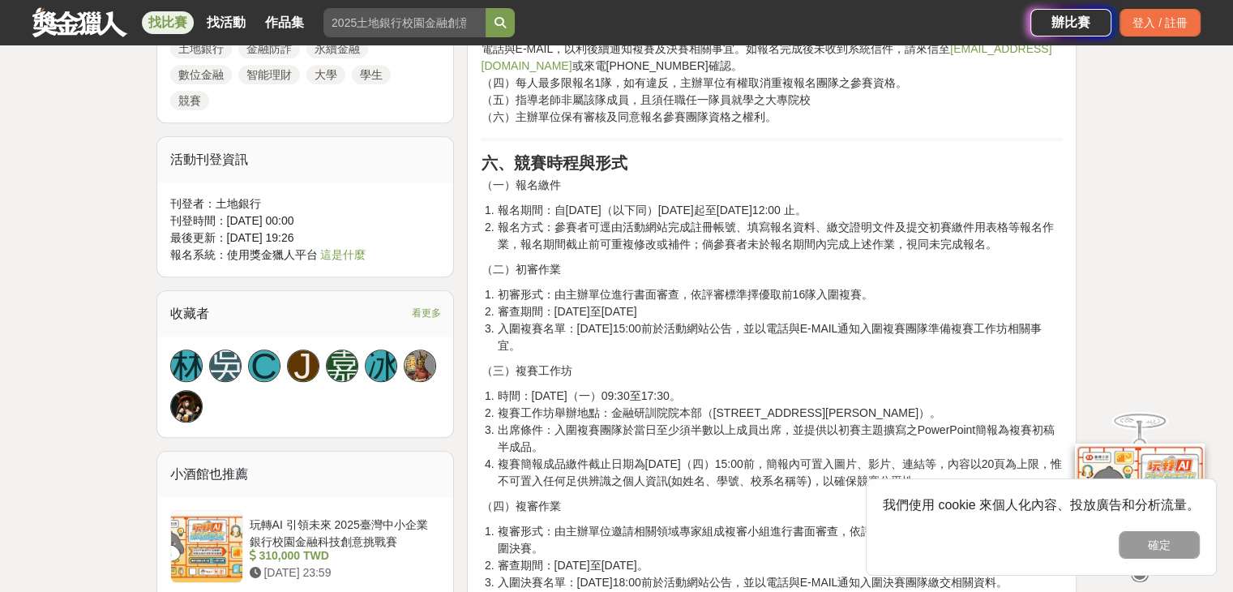
scroll to position [1378, 0]
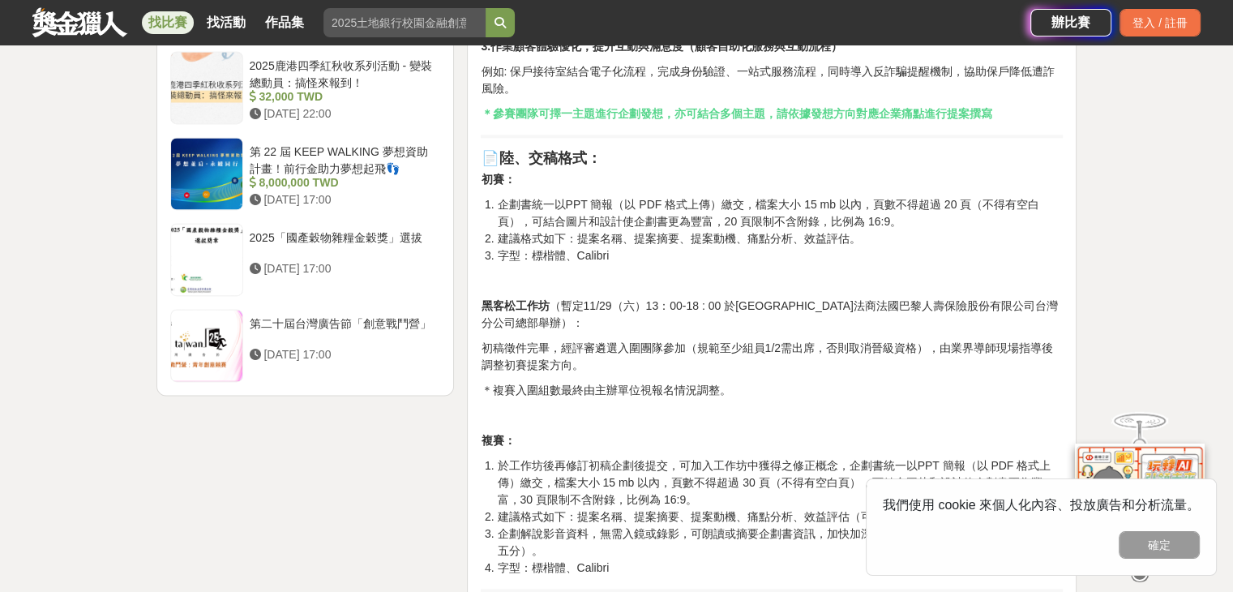
scroll to position [2431, 0]
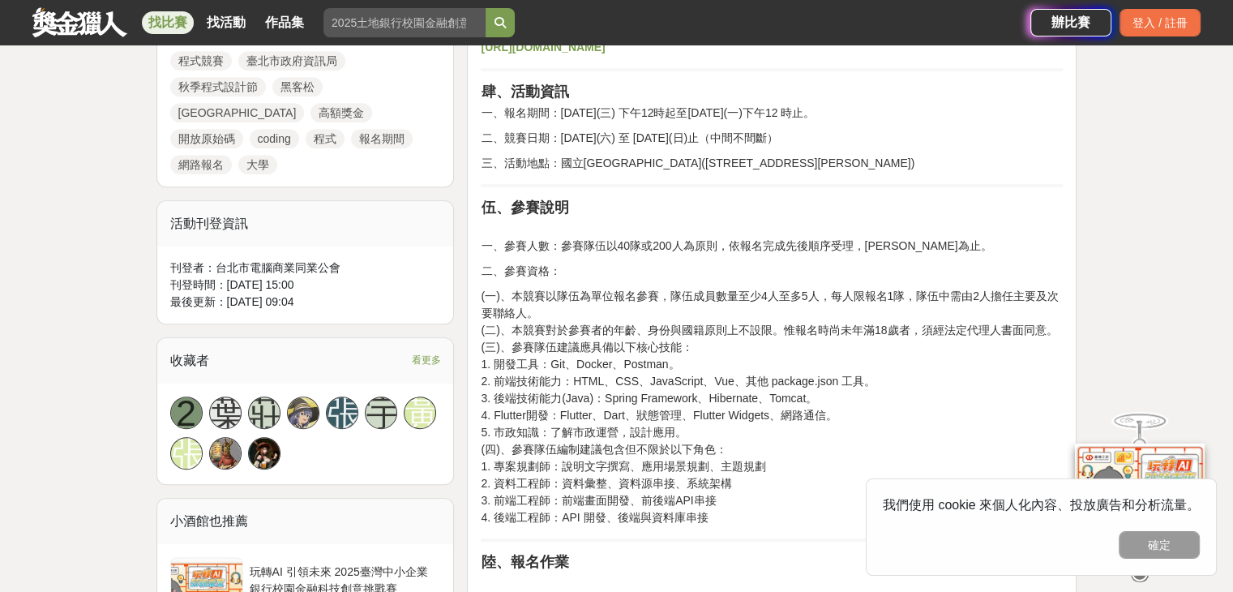
scroll to position [810, 0]
